Goal: Information Seeking & Learning: Check status

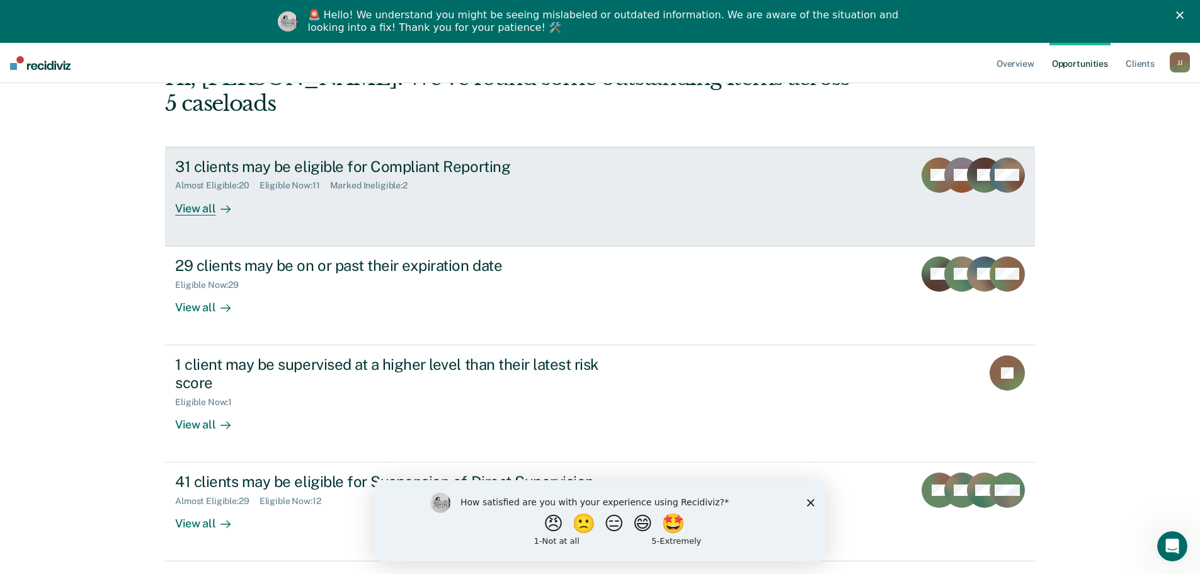
scroll to position [97, 0]
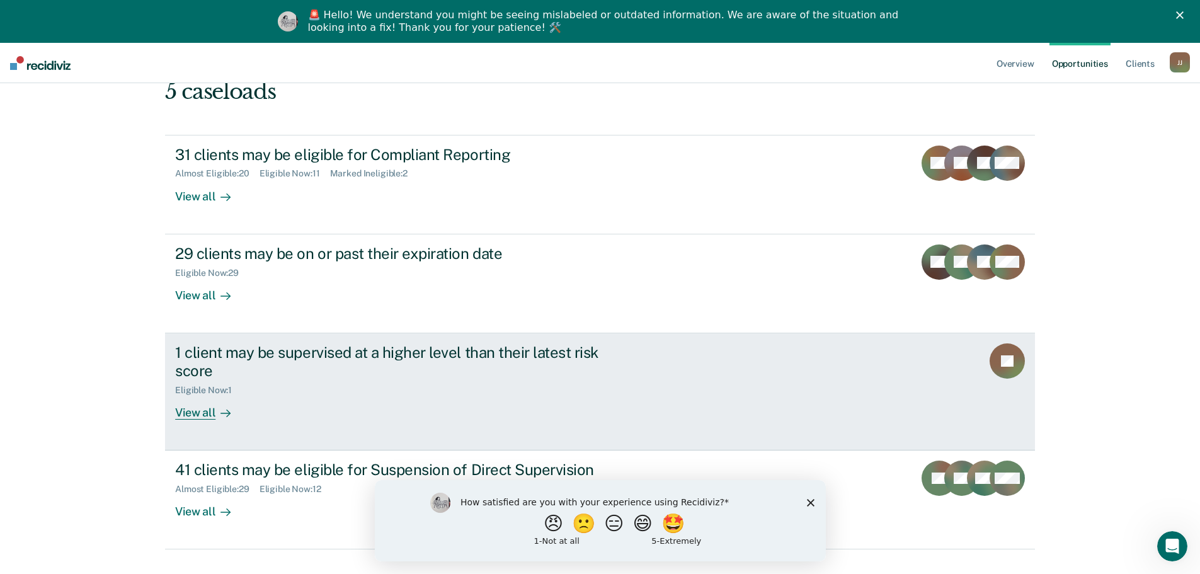
click at [405, 380] on div "Eligible Now : 1" at bounding box center [396, 388] width 442 height 16
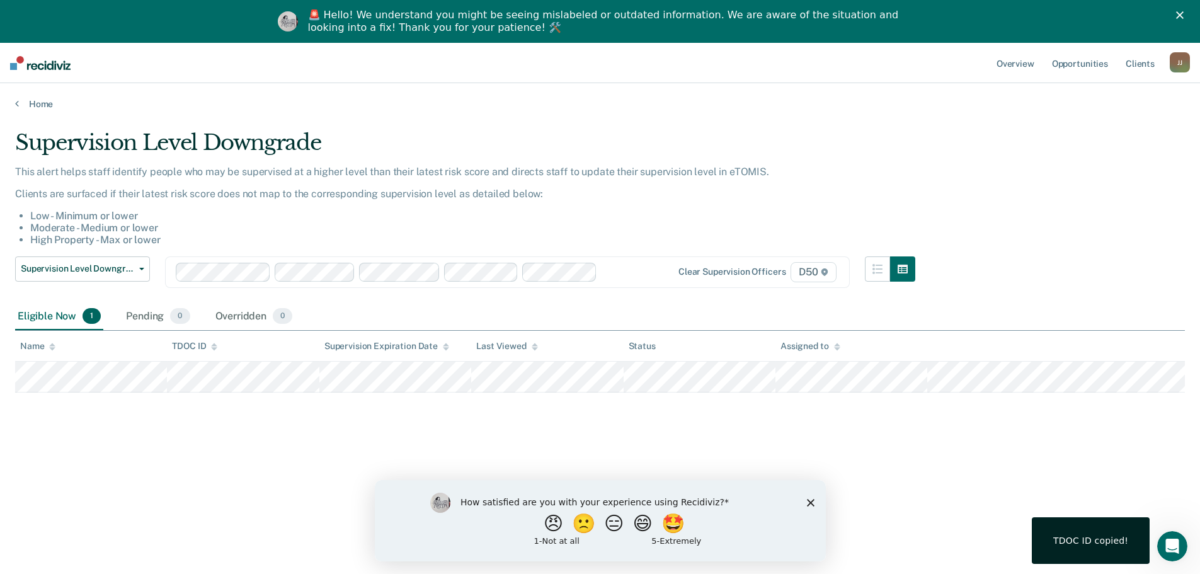
click at [812, 500] on polygon "Close survey" at bounding box center [810, 502] width 8 height 8
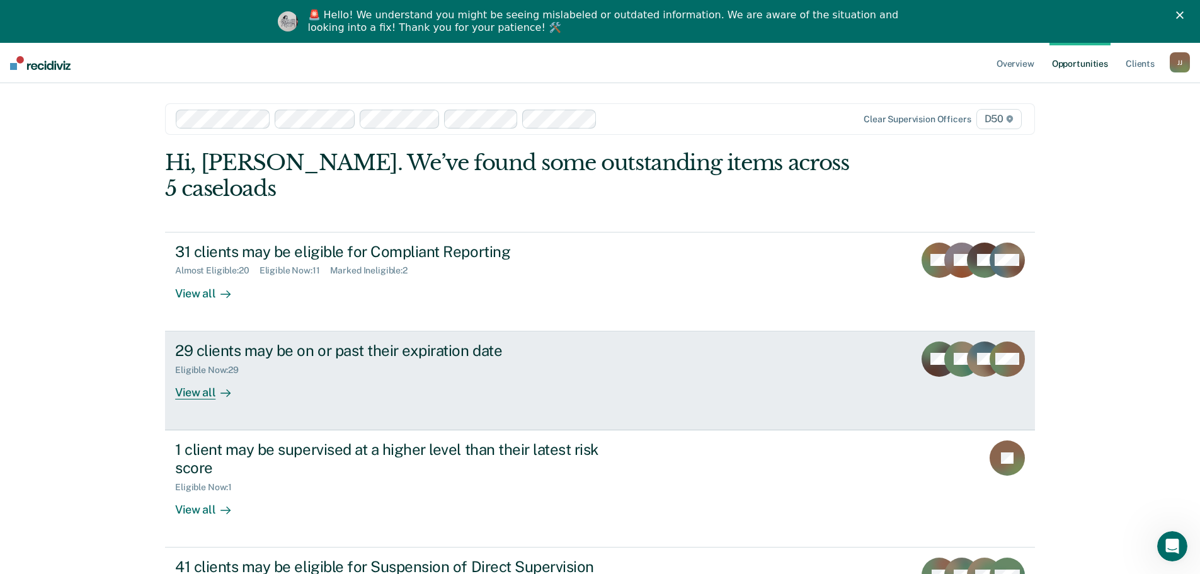
click at [412, 374] on div "29 clients may be on or past their expiration date Eligible Now : 29 View all" at bounding box center [411, 370] width 473 height 58
